Goal: Transaction & Acquisition: Purchase product/service

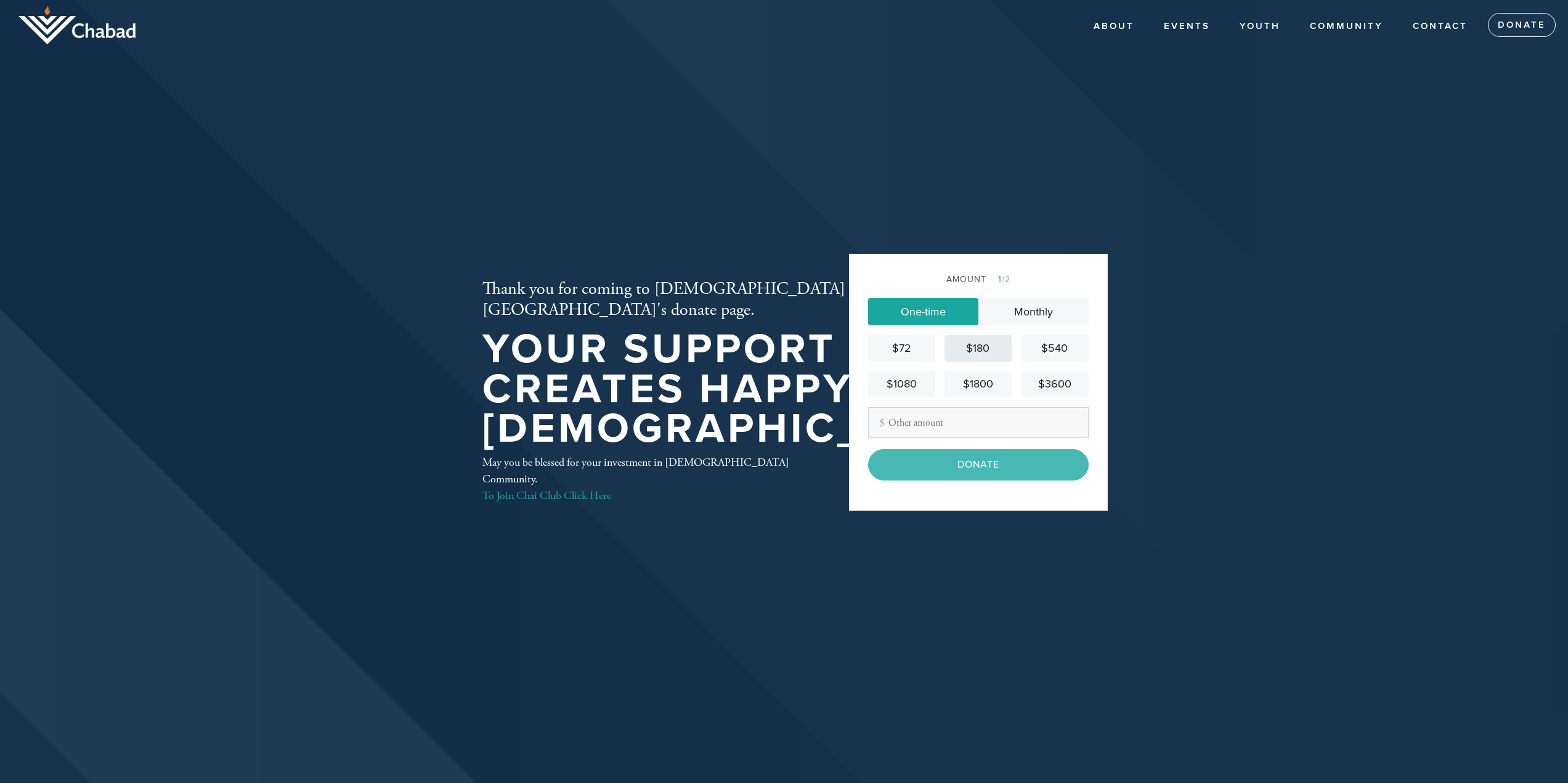
click at [975, 351] on div "$180" at bounding box center [978, 348] width 57 height 17
click at [963, 474] on input "Donate" at bounding box center [978, 464] width 221 height 30
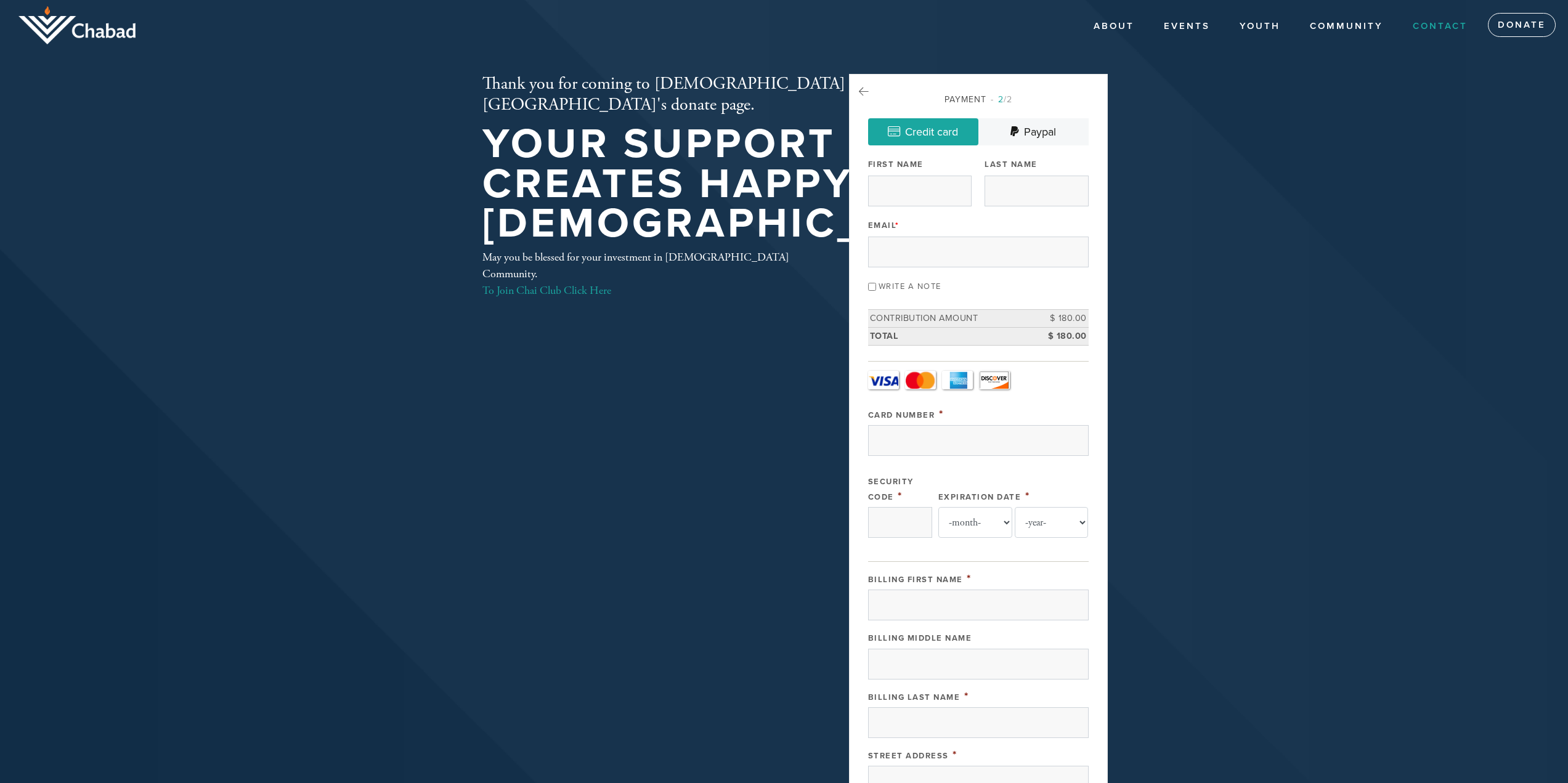
click at [1441, 25] on link "Contact" at bounding box center [1440, 26] width 74 height 24
